Goal: Task Accomplishment & Management: Use online tool/utility

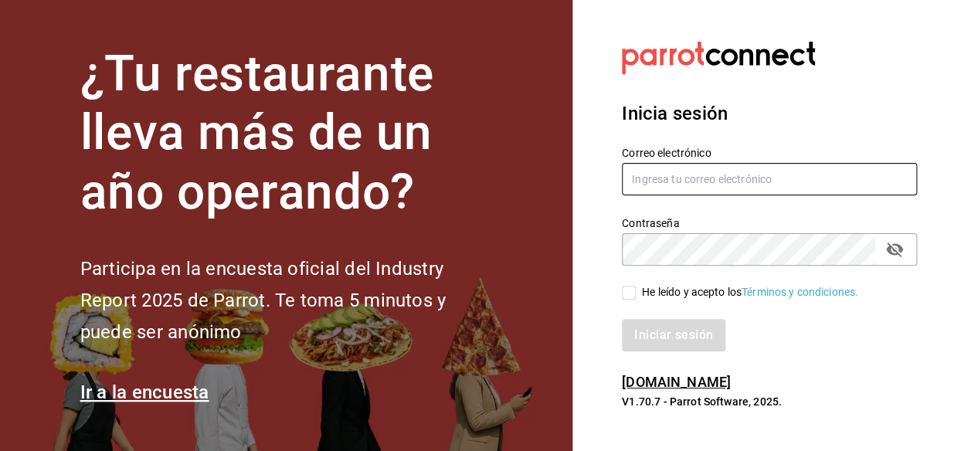
type input "ing.alejandroceron@gmail.com"
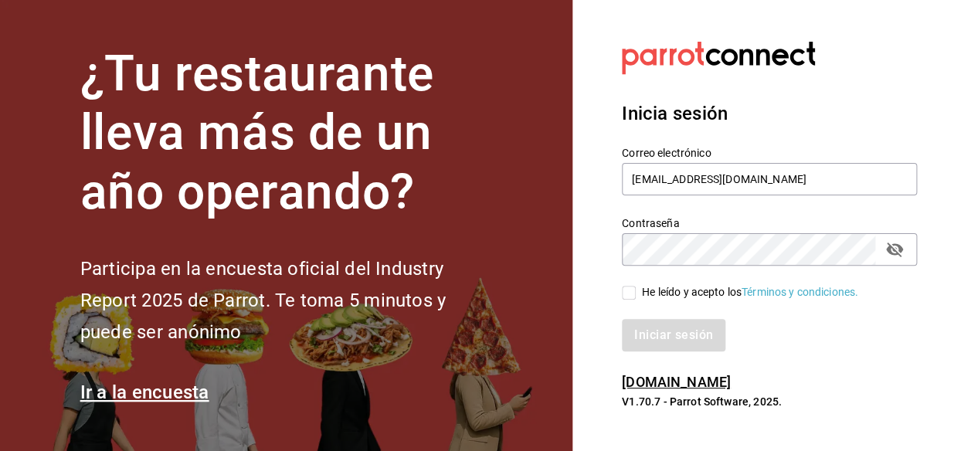
click at [647, 291] on div "He leído y acepto los Términos y condiciones." at bounding box center [750, 292] width 216 height 16
click at [636, 291] on input "He leído y acepto los Términos y condiciones." at bounding box center [629, 293] width 14 height 14
checkbox input "true"
click at [671, 314] on div "Iniciar sesión" at bounding box center [760, 325] width 314 height 51
click at [676, 332] on button "Iniciar sesión" at bounding box center [674, 335] width 105 height 32
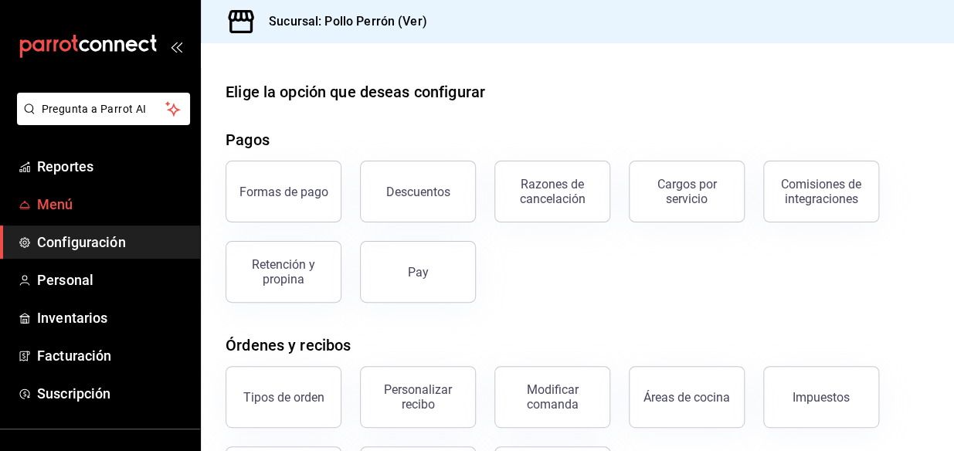
click at [137, 195] on span "Menú" at bounding box center [112, 204] width 151 height 21
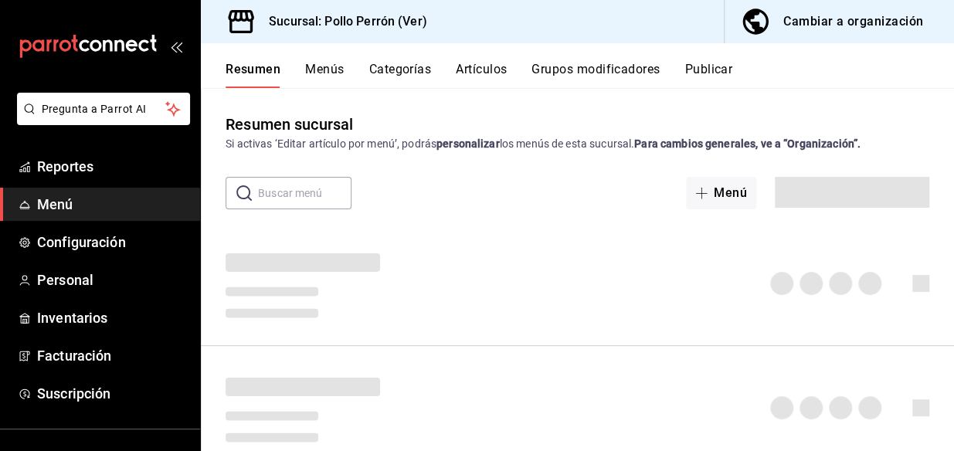
click at [99, 201] on span "Menú" at bounding box center [112, 204] width 151 height 21
click at [54, 169] on span "Reportes" at bounding box center [112, 166] width 151 height 21
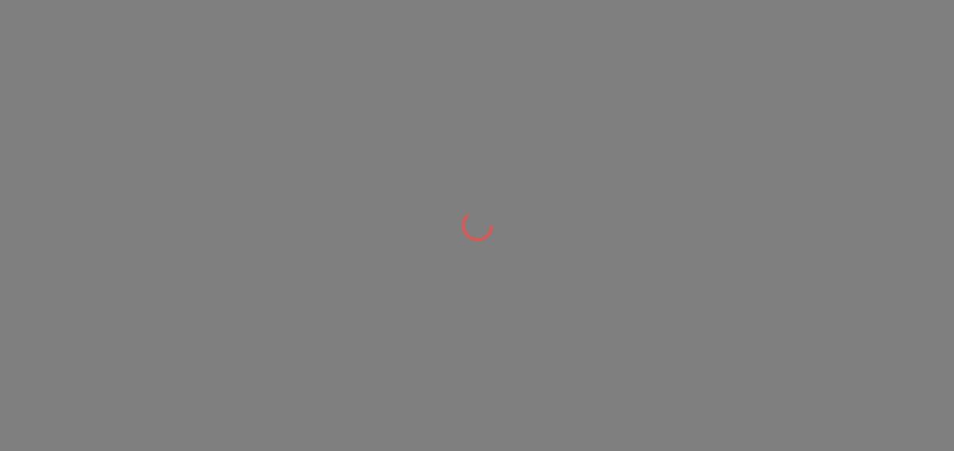
click at [314, 198] on div at bounding box center [477, 225] width 954 height 451
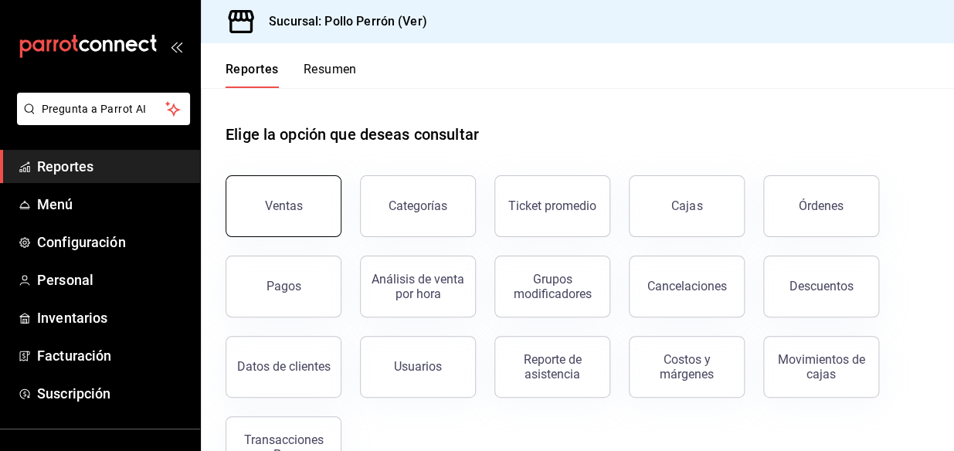
click at [310, 205] on button "Ventas" at bounding box center [284, 206] width 116 height 62
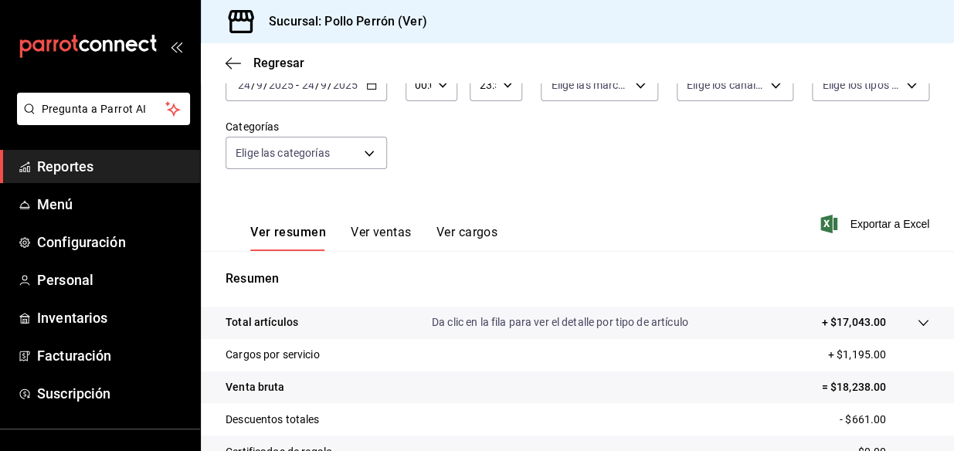
scroll to position [280, 0]
